Goal: Transaction & Acquisition: Purchase product/service

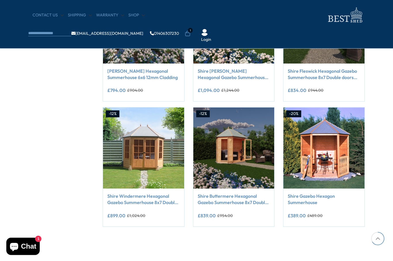
scroll to position [412, 0]
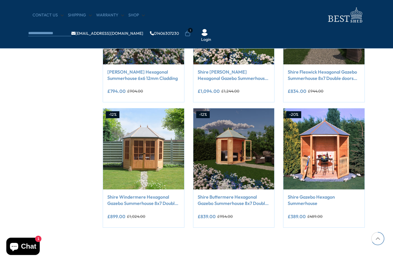
click at [125, 138] on img at bounding box center [143, 149] width 81 height 81
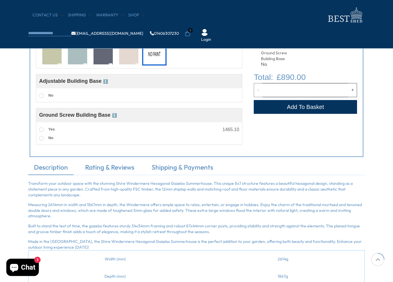
scroll to position [315, 0]
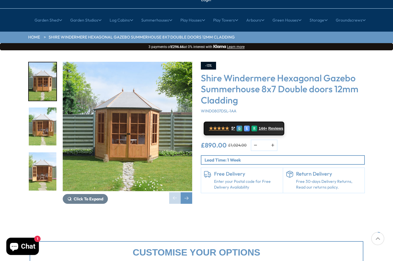
scroll to position [48, 0]
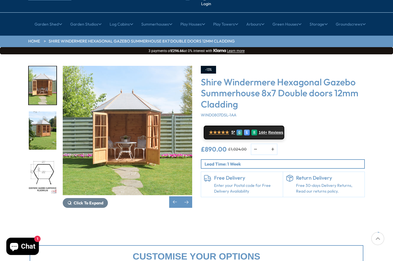
click at [39, 168] on img "5 / 14" at bounding box center [43, 176] width 28 height 38
